Goal: Transaction & Acquisition: Purchase product/service

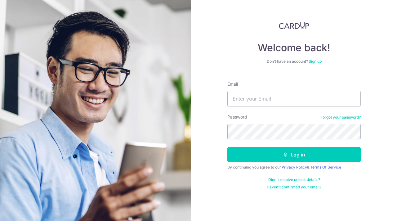
type input "[EMAIL_ADDRESS][DOMAIN_NAME]"
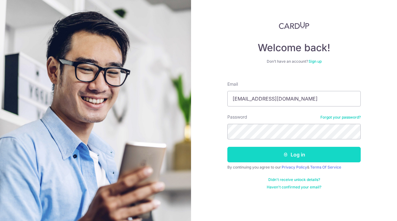
click at [271, 154] on button "Log in" at bounding box center [293, 154] width 133 height 15
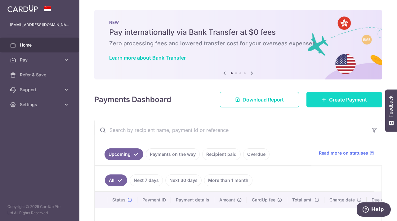
click at [314, 95] on link "Create Payment" at bounding box center [344, 99] width 76 height 15
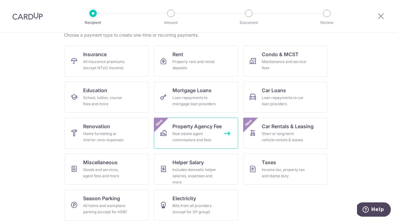
scroll to position [53, 0]
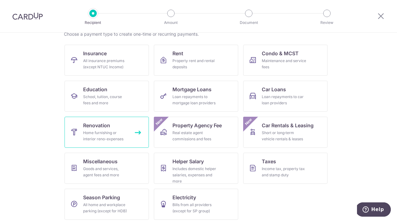
click at [112, 130] on div "Home furnishing or interior reno-expenses" at bounding box center [105, 136] width 45 height 12
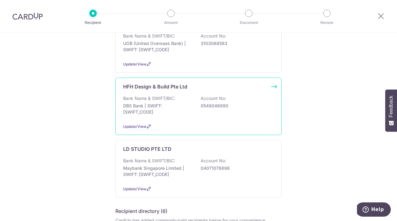
click at [183, 104] on p "DBS Bank | SWIFT: DBSSSGSGXXX" at bounding box center [157, 109] width 69 height 12
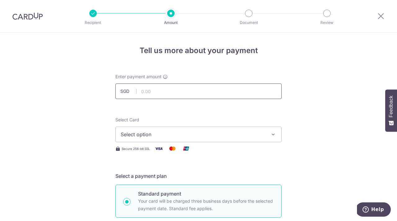
click at [152, 94] on input "text" at bounding box center [198, 90] width 166 height 15
type input "11,865.00"
click at [145, 134] on span "Select option" at bounding box center [193, 133] width 144 height 7
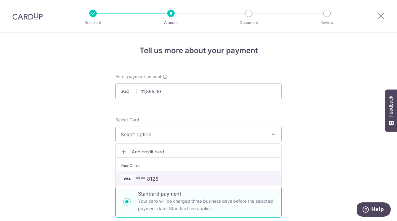
click at [144, 175] on span "**** 8126" at bounding box center [146, 178] width 23 height 7
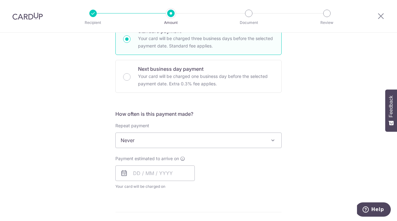
scroll to position [169, 0]
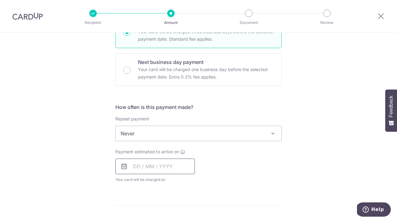
click at [140, 164] on input "text" at bounding box center [154, 165] width 79 height 15
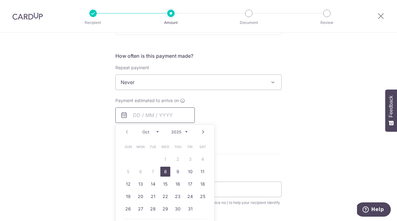
scroll to position [222, 0]
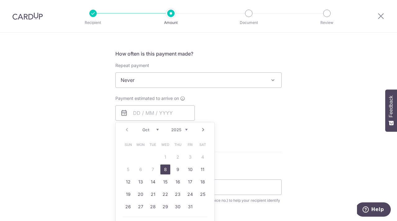
click at [164, 169] on link "8" at bounding box center [165, 169] width 10 height 10
type input "08/10/2025"
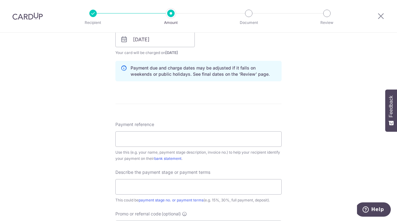
scroll to position [303, 0]
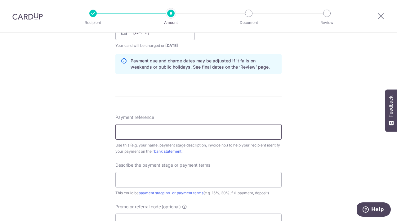
click at [223, 134] on input "Payment reference" at bounding box center [198, 131] width 166 height 15
type input "reno third payment"
click at [200, 177] on input "text" at bounding box center [198, 179] width 166 height 15
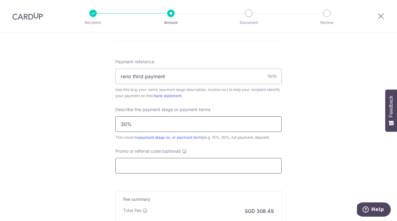
scroll to position [361, 0]
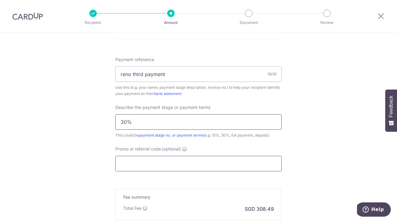
type input "30%"
click at [174, 166] on input "Promo or referral code (optional)" at bounding box center [198, 163] width 166 height 15
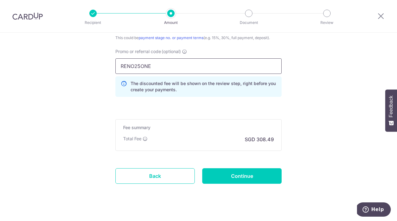
scroll to position [460, 0]
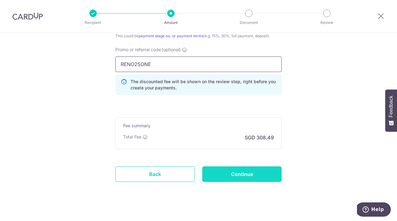
type input "RENO25ONE"
click at [223, 171] on input "Continue" at bounding box center [241, 173] width 79 height 15
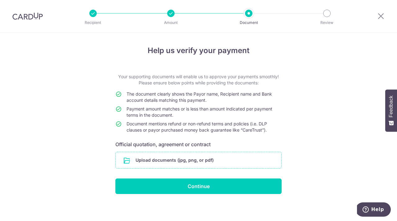
click at [205, 159] on input "file" at bounding box center [198, 160] width 165 height 16
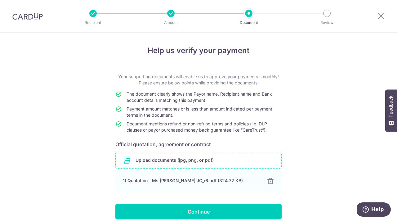
scroll to position [28, 0]
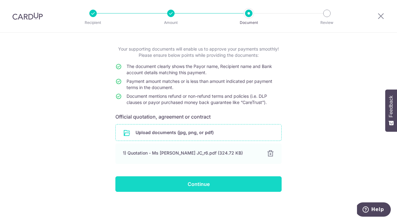
click at [175, 186] on input "Continue" at bounding box center [198, 183] width 166 height 15
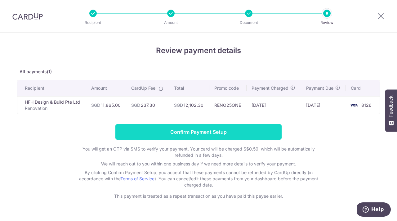
click at [192, 133] on input "Confirm Payment Setup" at bounding box center [198, 131] width 166 height 15
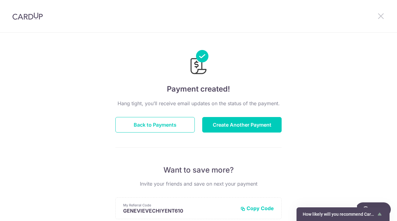
click at [381, 15] on icon at bounding box center [380, 16] width 7 height 8
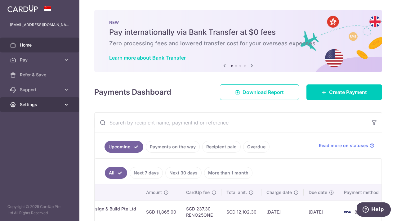
click at [64, 103] on icon at bounding box center [66, 104] width 6 height 6
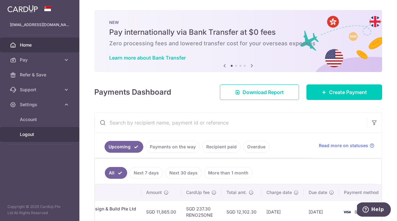
click at [24, 134] on span "Logout" at bounding box center [40, 134] width 41 height 6
